Goal: Task Accomplishment & Management: Manage account settings

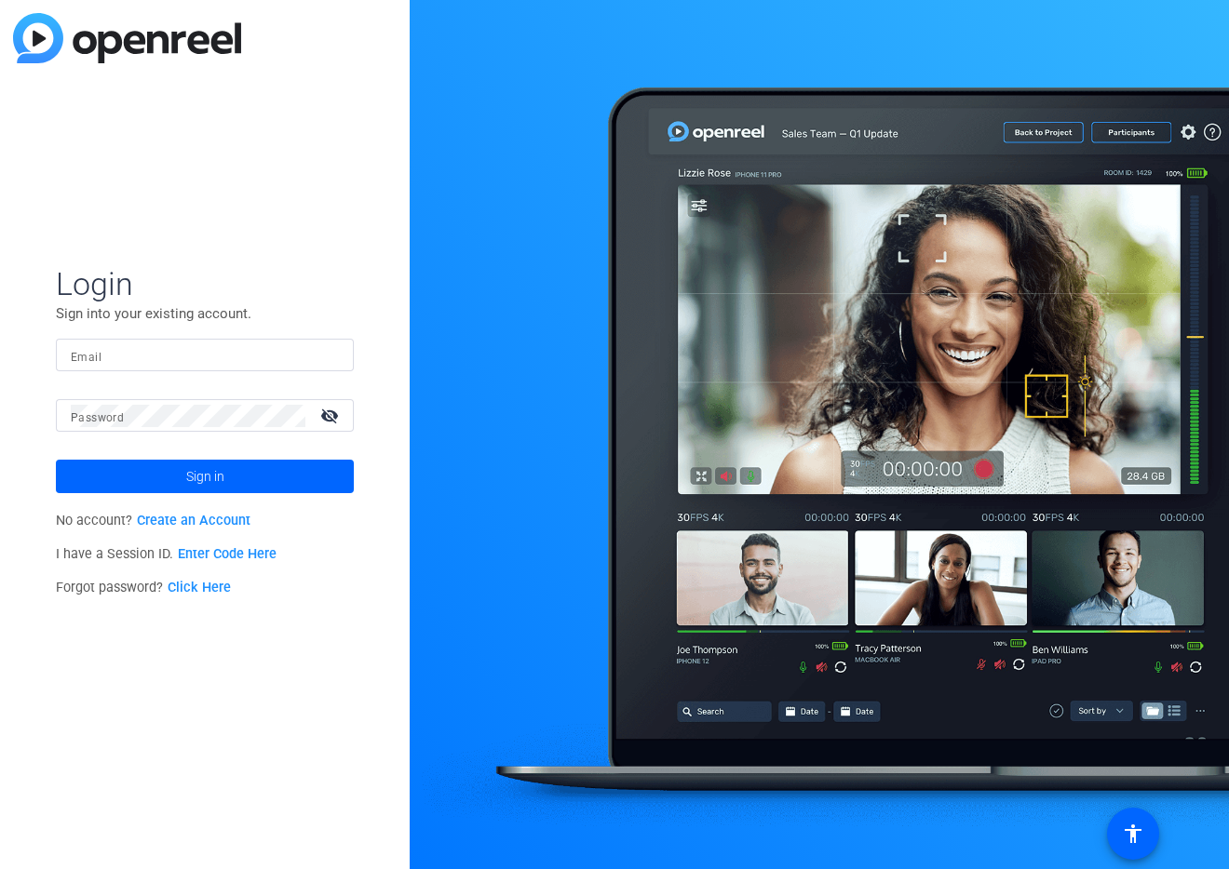
click at [240, 356] on input "Email" at bounding box center [205, 355] width 268 height 22
click at [78, 356] on input "Email" at bounding box center [205, 355] width 268 height 22
type input "[EMAIL_ADDRESS][DOMAIN_NAME]"
click at [181, 43] on img at bounding box center [127, 38] width 228 height 50
click at [56, 460] on button "Sign in" at bounding box center [205, 477] width 298 height 34
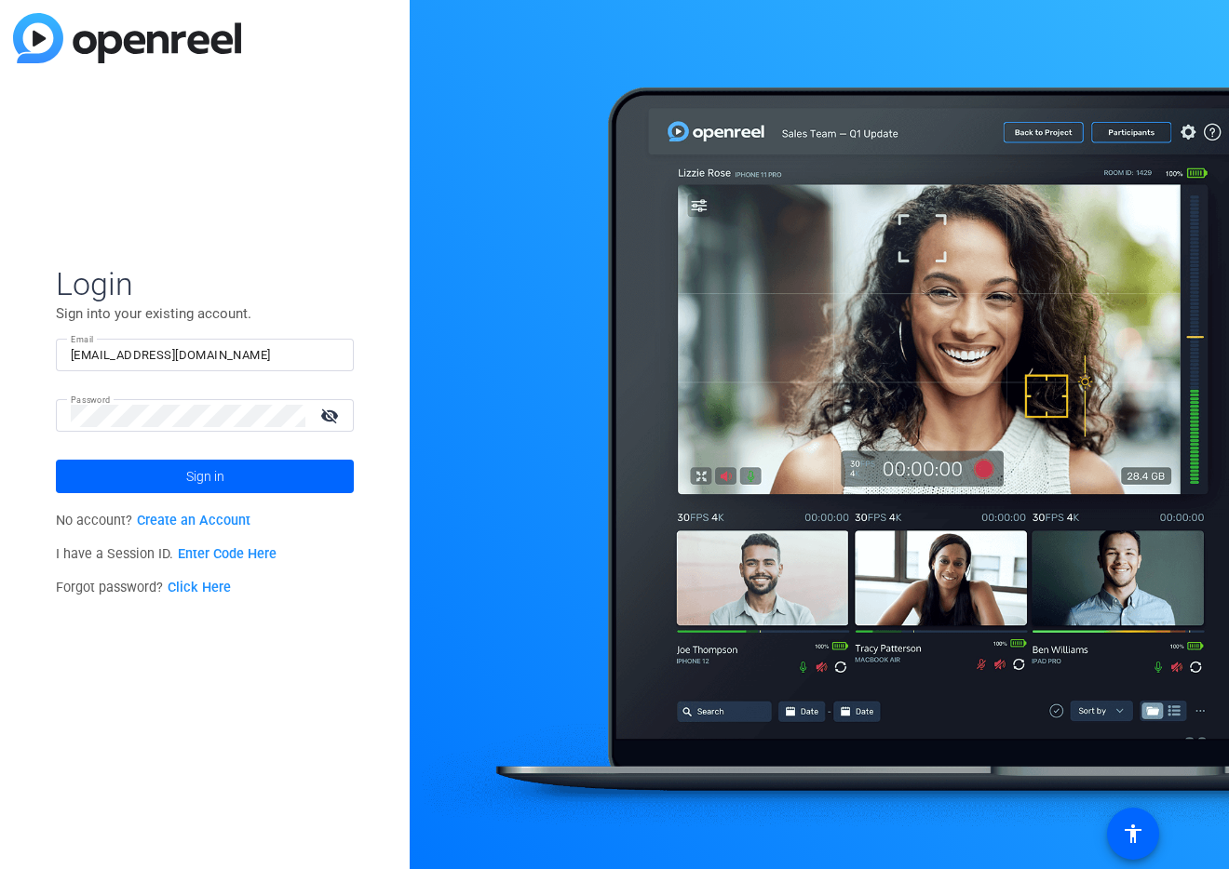
click at [115, 751] on div "Login Sign into your existing account. Email [EMAIL_ADDRESS][DOMAIN_NAME] Passw…" at bounding box center [205, 434] width 410 height 869
click at [243, 356] on input "[EMAIL_ADDRESS][DOMAIN_NAME]" at bounding box center [205, 355] width 268 height 22
click at [290, 298] on span "Login" at bounding box center [205, 283] width 298 height 39
click at [152, 694] on div "Login Sign into your existing account. Email [EMAIL_ADDRESS][DOMAIN_NAME] Passw…" at bounding box center [205, 434] width 410 height 869
click at [56, 460] on button "Sign in" at bounding box center [205, 477] width 298 height 34
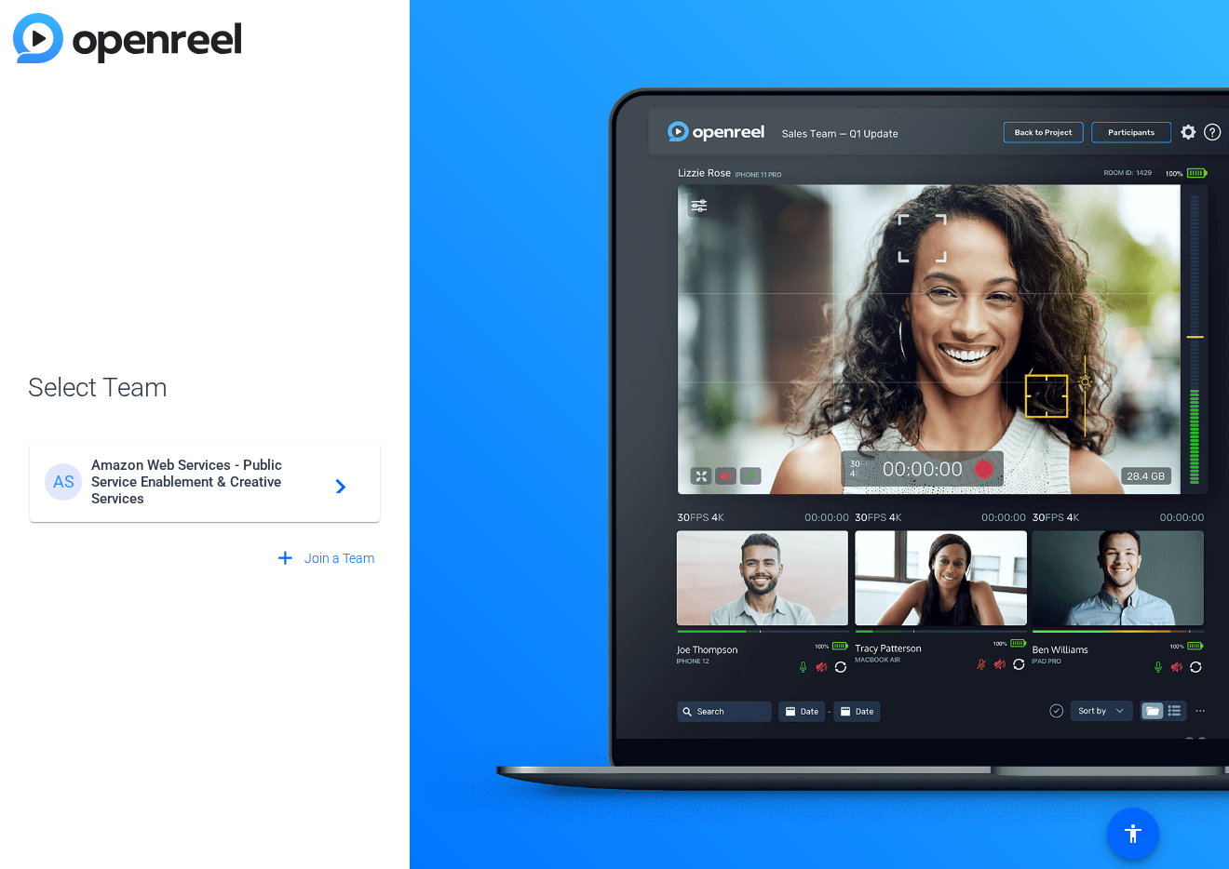
click at [172, 481] on span "Amazon Web Services - Public Service Enablement & Creative Services" at bounding box center [207, 482] width 233 height 50
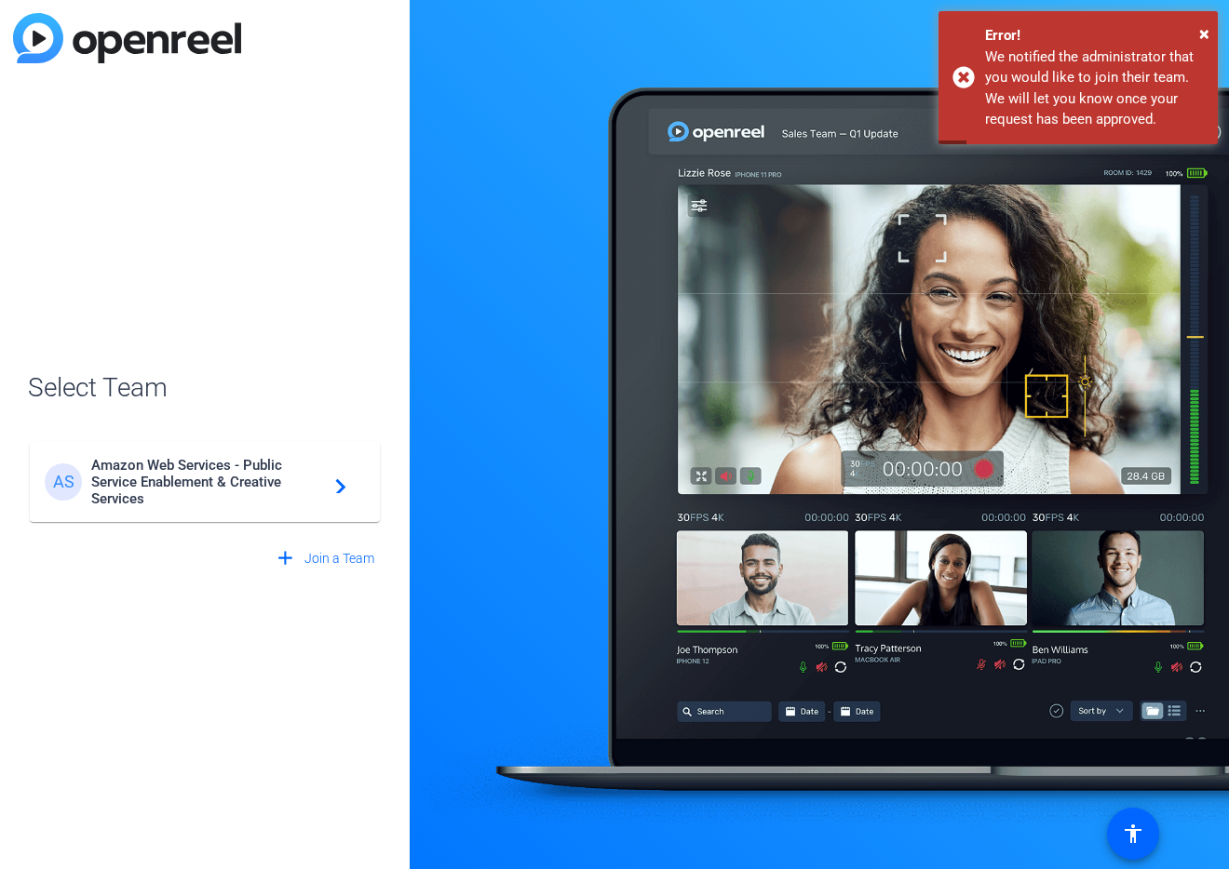
click at [346, 489] on div "AS Amazon Web Services - Public Service Enablement & Creative Services navigate…" at bounding box center [205, 482] width 320 height 50
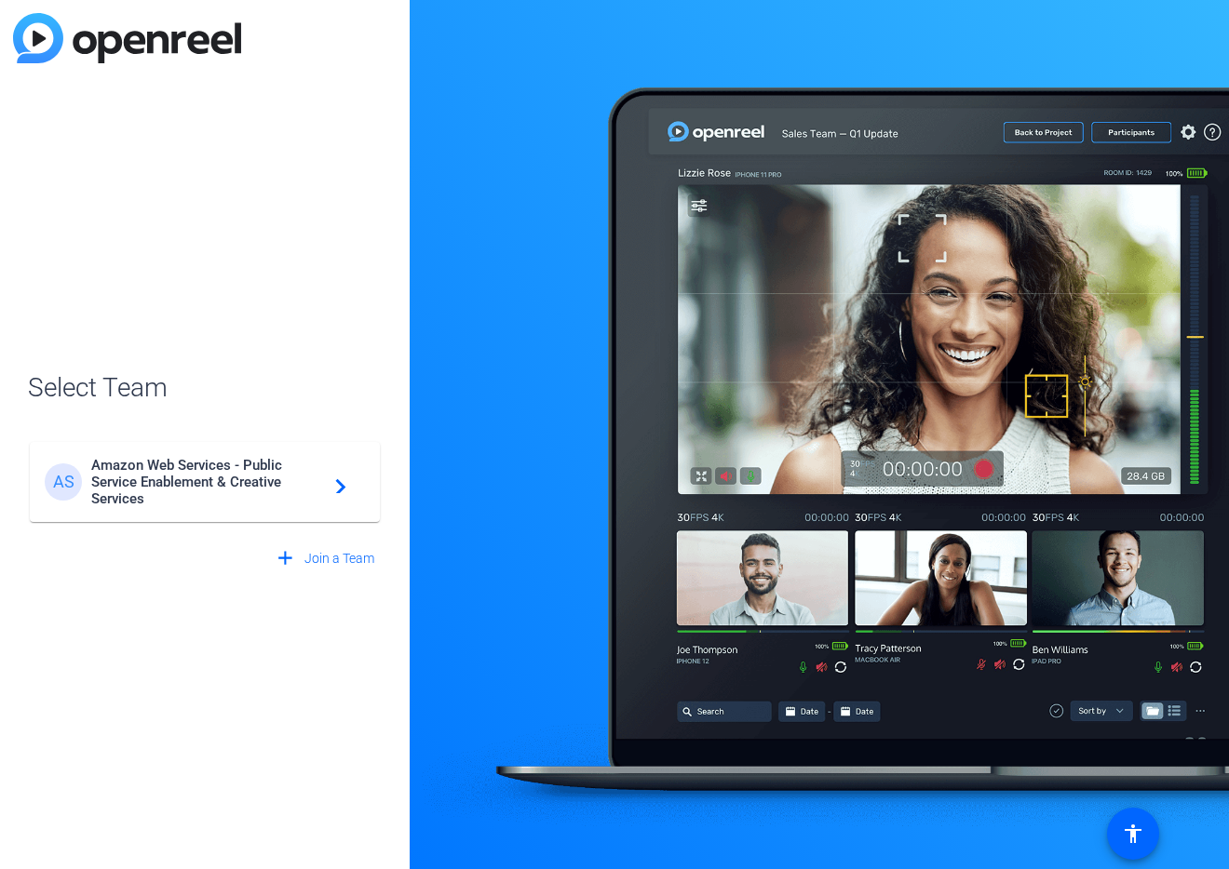
click at [247, 480] on span "Amazon Web Services - Public Service Enablement & Creative Services" at bounding box center [207, 482] width 233 height 50
click at [287, 496] on span "Amazon Web Services - Public Service Enablement & Creative Services" at bounding box center [207, 482] width 233 height 50
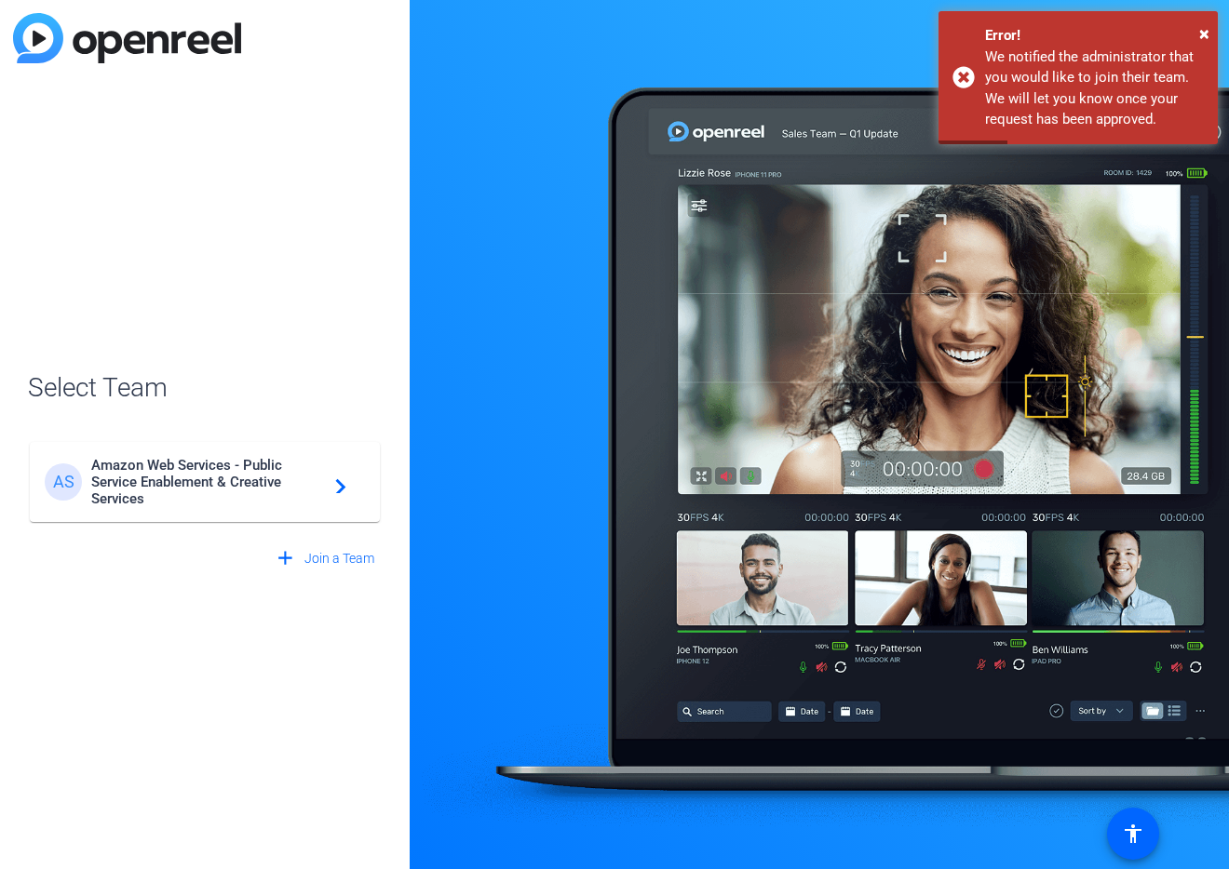
click at [471, 302] on div at bounding box center [819, 434] width 819 height 869
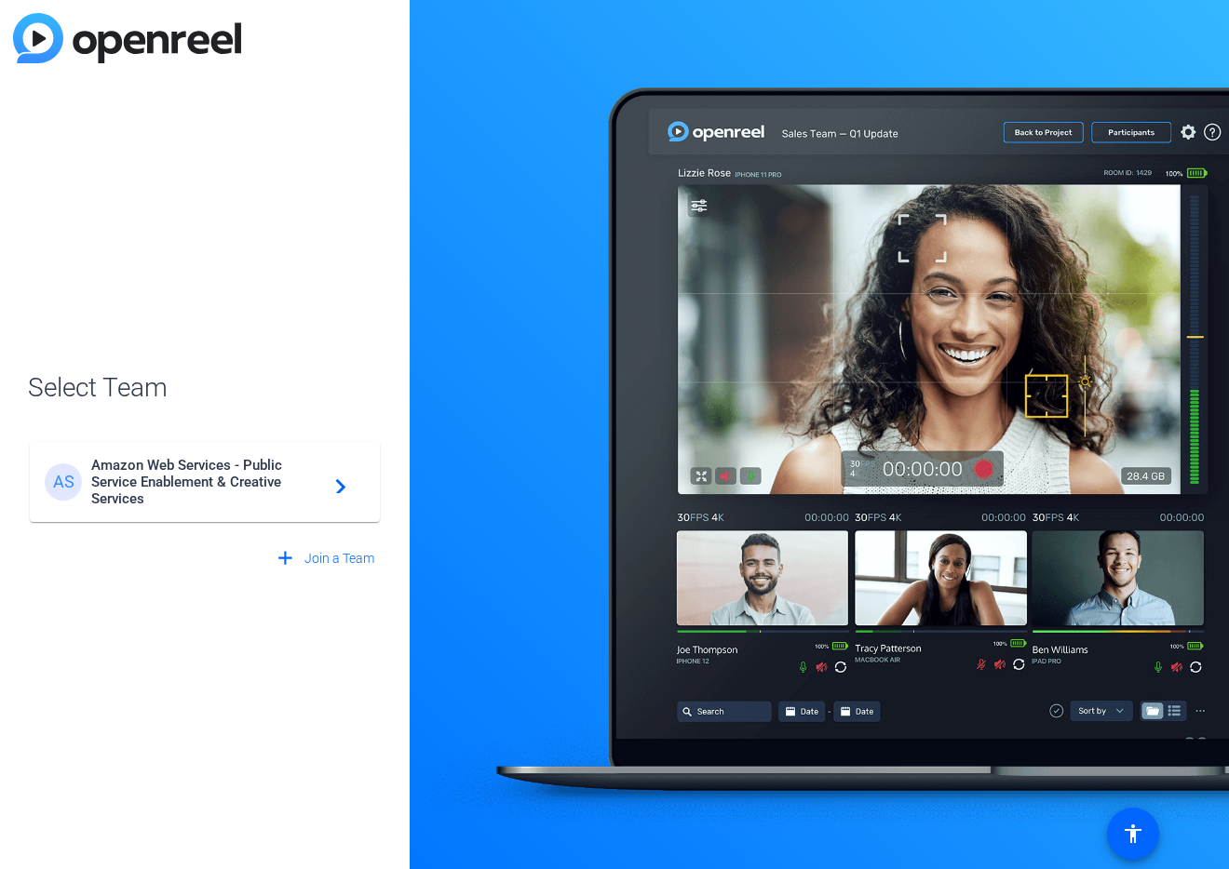
click at [285, 477] on span "Amazon Web Services - Public Service Enablement & Creative Services" at bounding box center [207, 482] width 233 height 50
